Goal: Information Seeking & Learning: Find specific fact

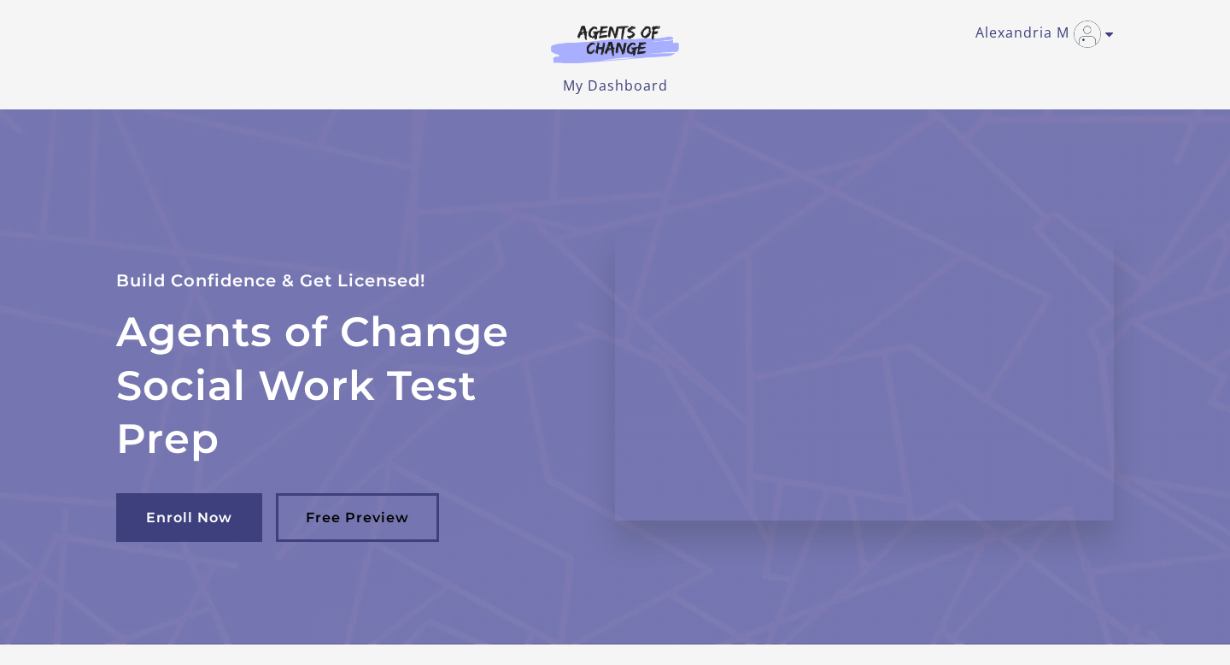
click at [629, 100] on div "Alexandria M My Account Support Sign Out Toggle menu Menu My Dashboard My Accou…" at bounding box center [615, 54] width 1025 height 109
click at [628, 86] on link "My Dashboard" at bounding box center [615, 85] width 105 height 19
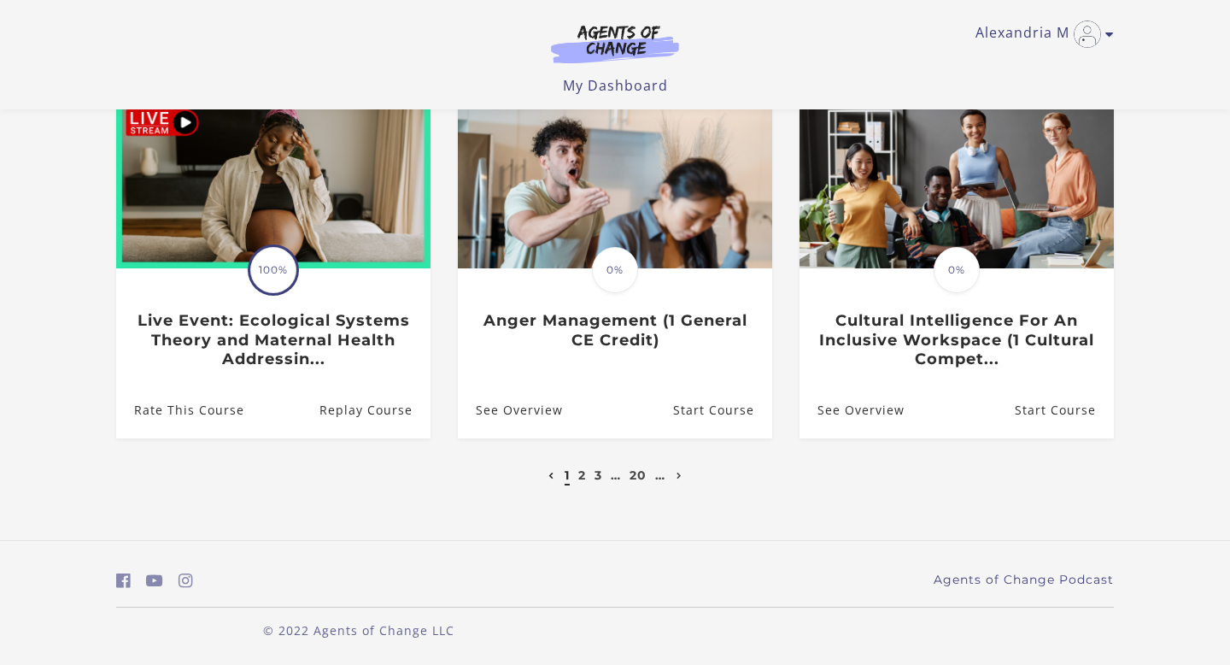
scroll to position [508, 0]
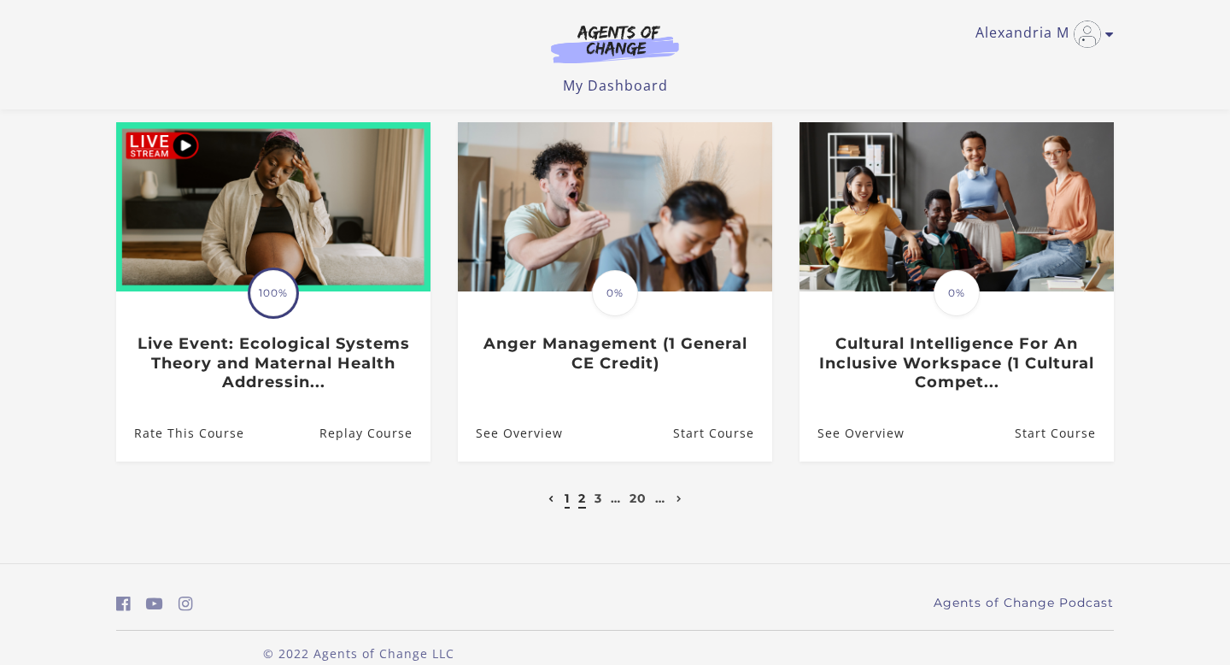
click at [580, 506] on link "2" at bounding box center [582, 497] width 8 height 15
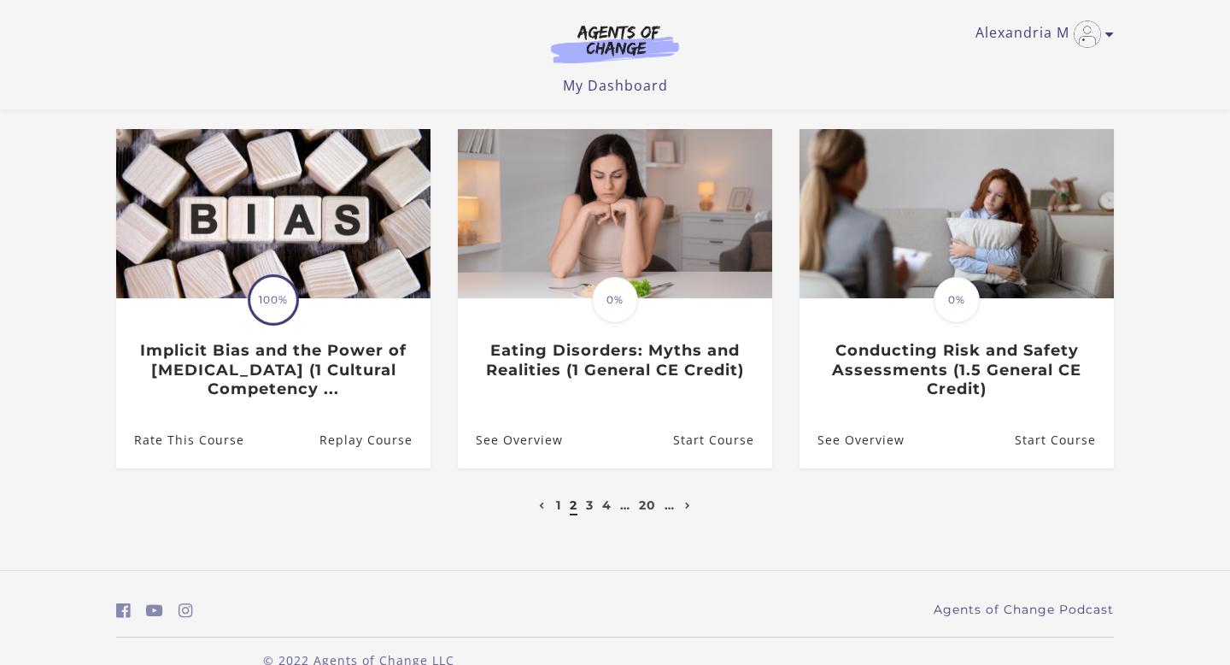
scroll to position [535, 0]
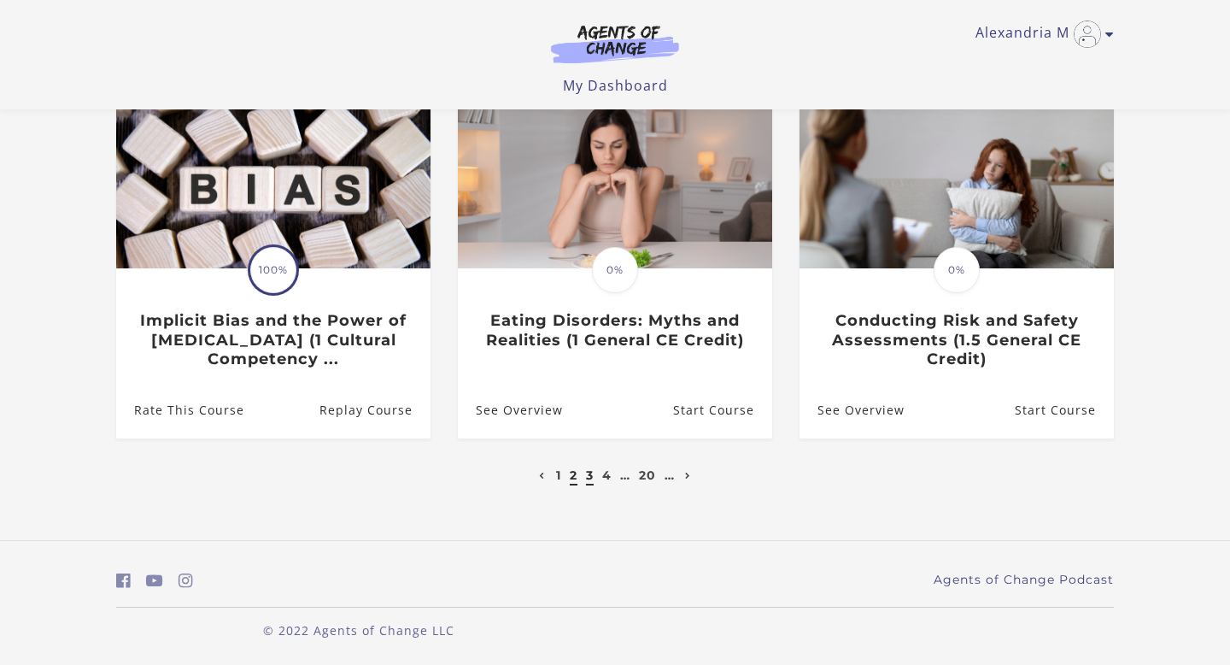
click at [590, 476] on link "3" at bounding box center [590, 474] width 8 height 15
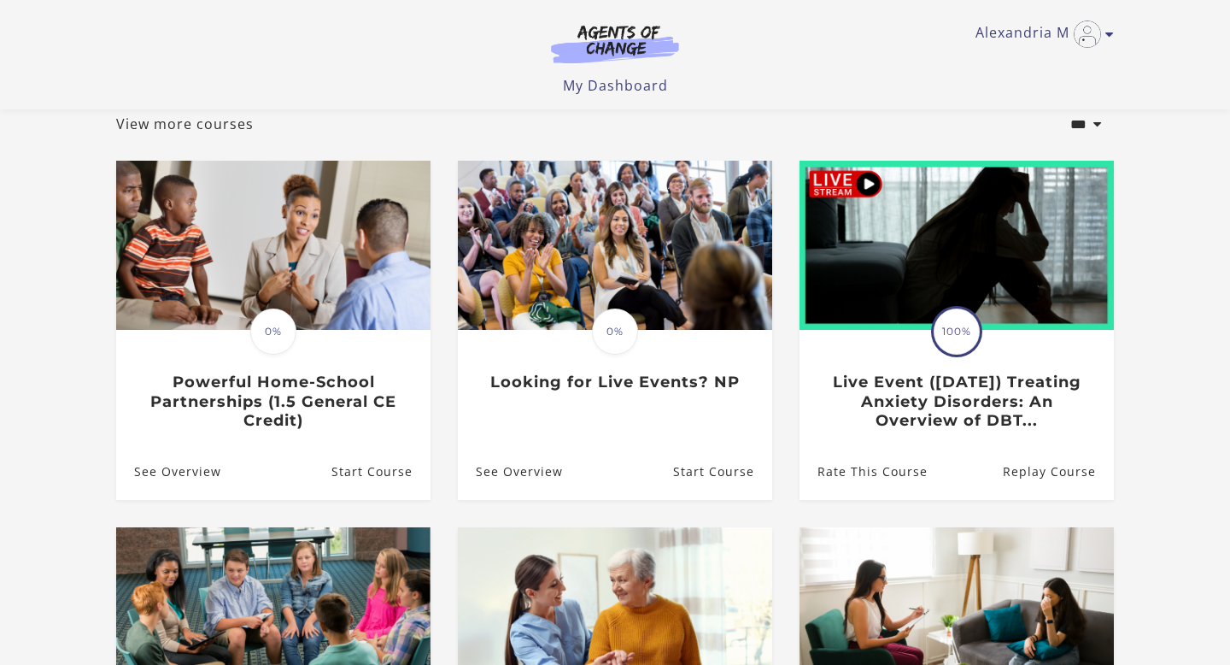
scroll to position [109, 0]
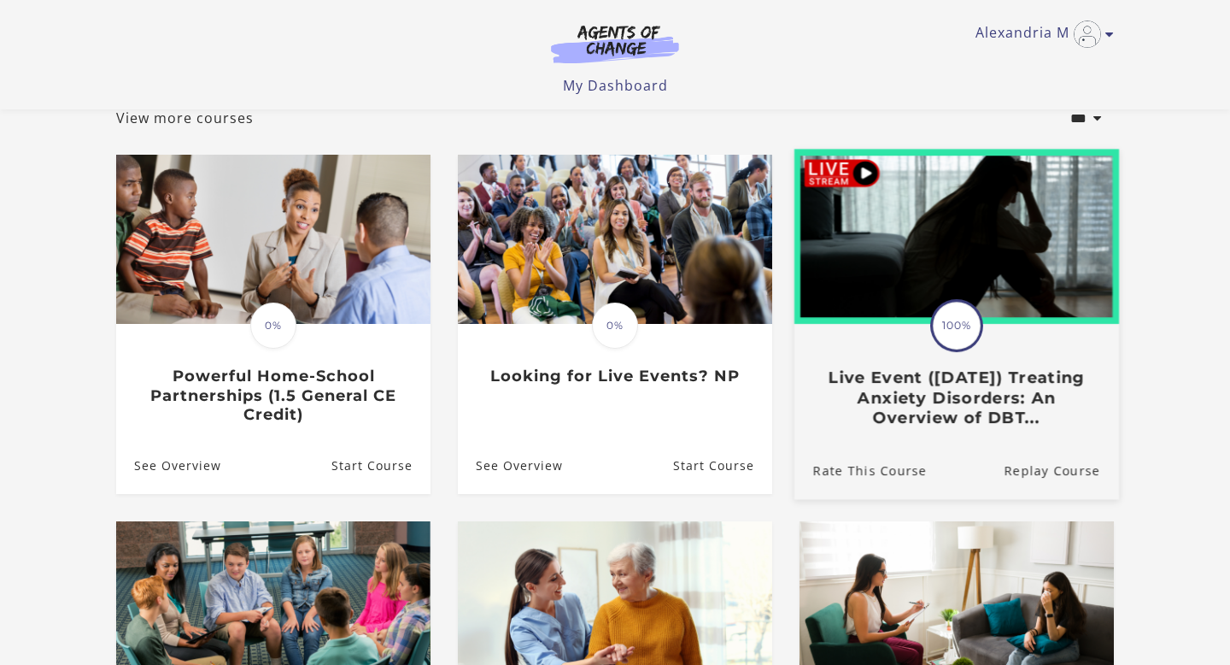
click at [1070, 337] on div "Translation missing: en.liquid.partials.dashboard_course_card.progress_descript…" at bounding box center [957, 377] width 325 height 102
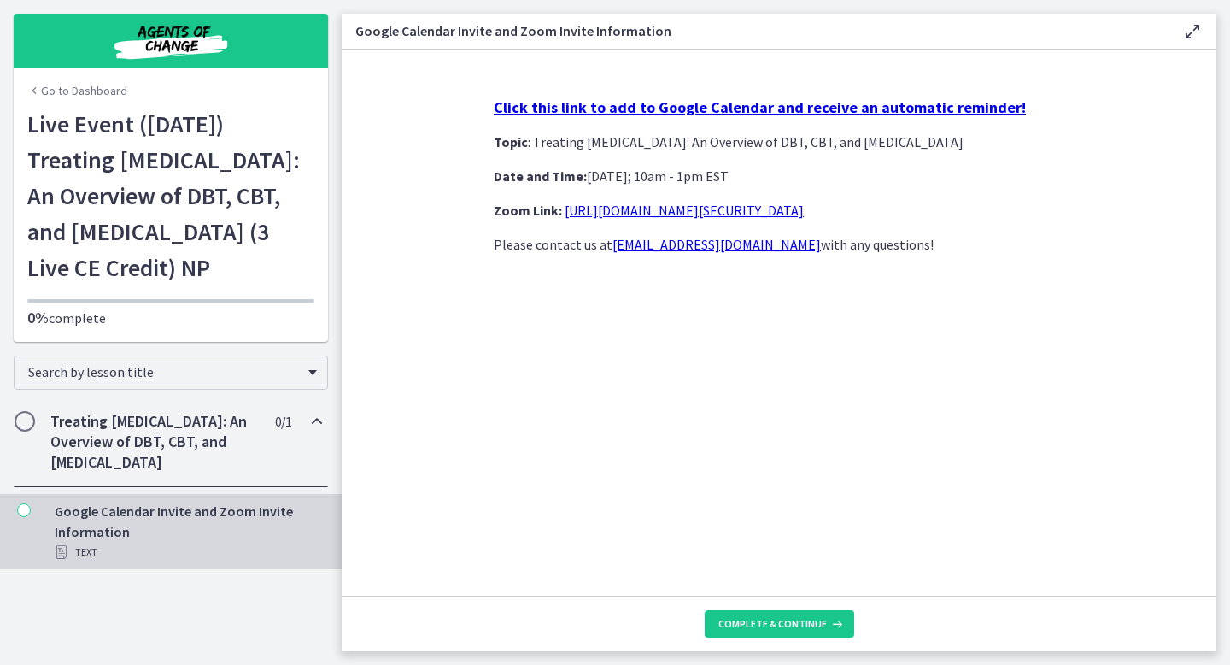
drag, startPoint x: 1067, startPoint y: 208, endPoint x: 520, endPoint y: 206, distance: 547.7
click at [520, 206] on div "Click this link to add to Google Calendar and receive an automatic reminder! To…" at bounding box center [779, 340] width 598 height 512
drag, startPoint x: 494, startPoint y: 212, endPoint x: 1119, endPoint y: 214, distance: 624.6
click at [1119, 214] on section "Click this link to add to Google Calendar and receive an automatic reminder! To…" at bounding box center [779, 323] width 875 height 546
click at [525, 208] on strong "Zoom Link:" at bounding box center [528, 210] width 68 height 17
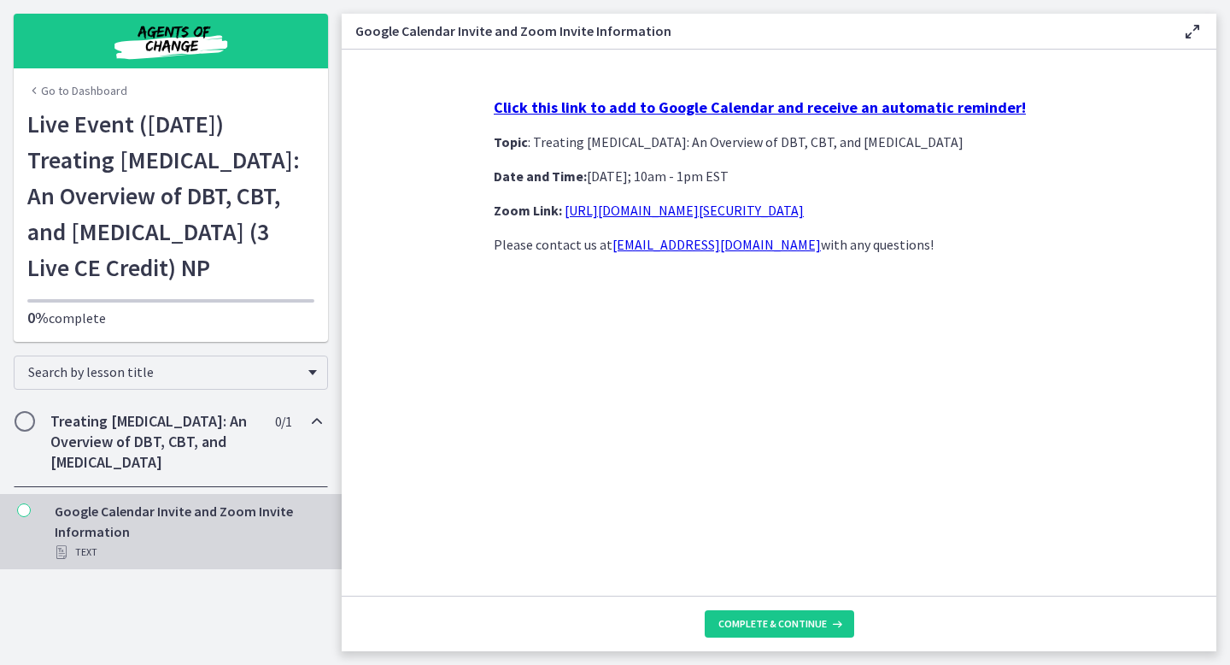
drag, startPoint x: 495, startPoint y: 208, endPoint x: 1118, endPoint y: 220, distance: 623.0
click at [1118, 220] on section "Click this link to add to Google Calendar and receive an automatic reminder! To…" at bounding box center [779, 323] width 875 height 546
click at [539, 211] on strong "Zoom Link:" at bounding box center [528, 210] width 68 height 17
drag, startPoint x: 494, startPoint y: 213, endPoint x: 1148, endPoint y: 225, distance: 653.8
click at [1148, 225] on section "Click this link to add to Google Calendar and receive an automatic reminder! To…" at bounding box center [779, 323] width 875 height 546
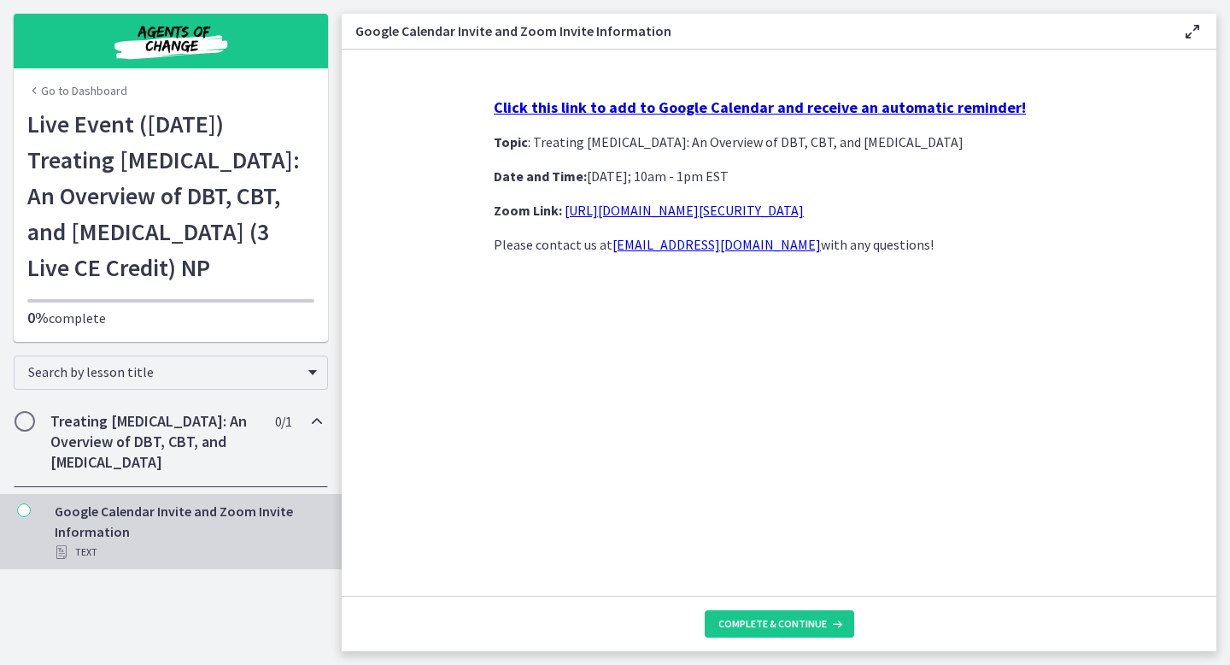
click at [1035, 220] on p "Zoom Link: https://us02web.zoom.us/j/85845271607?pwd=aTkx6u1HwK5ErGDRgavMk0POmw…" at bounding box center [779, 210] width 571 height 21
click at [804, 214] on link "https://us02web.zoom.us/j/85845271607?pwd=aTkx6u1HwK5ErGDRgavMk0POmwi4Vi.1" at bounding box center [684, 210] width 239 height 17
click at [499, 215] on strong "Zoom Link:" at bounding box center [528, 210] width 68 height 17
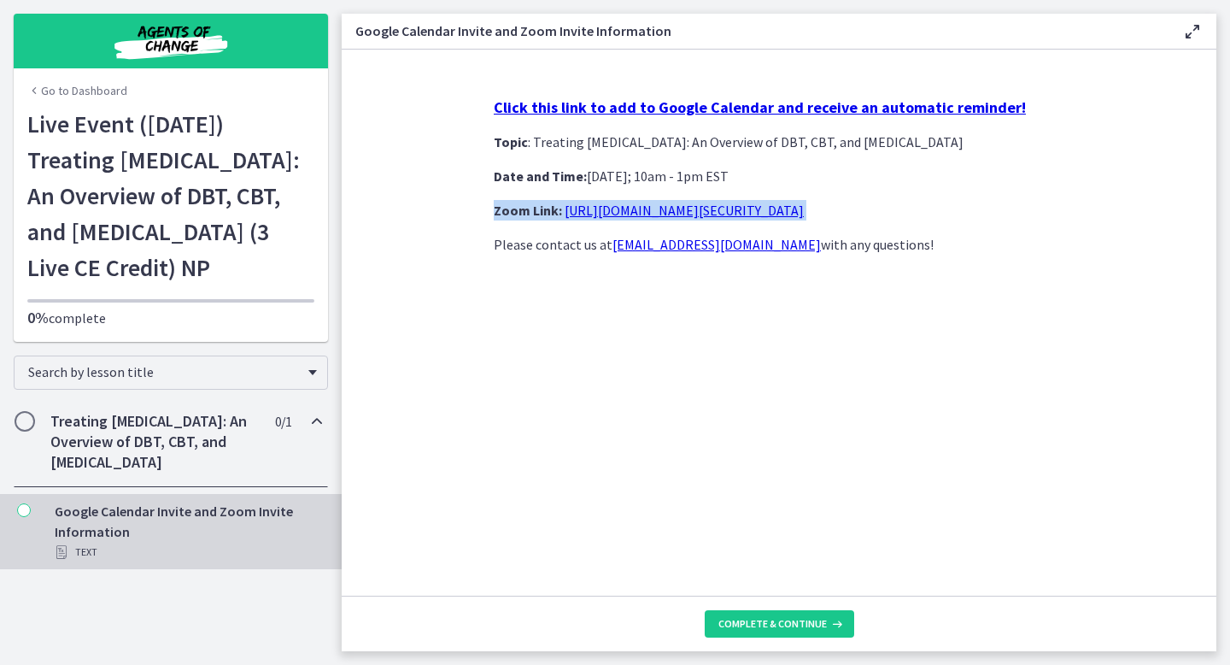
copy p "Zoom Link: https://us02web.zoom.us/j/85845271607?pwd=aTkx6u1HwK5ErGDRgavMk0POmw…"
